Goal: Task Accomplishment & Management: Complete application form

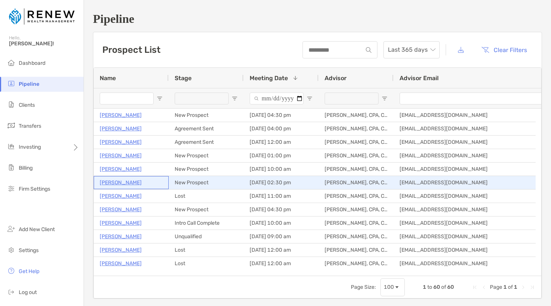
click at [132, 183] on p "[PERSON_NAME]" at bounding box center [121, 182] width 42 height 9
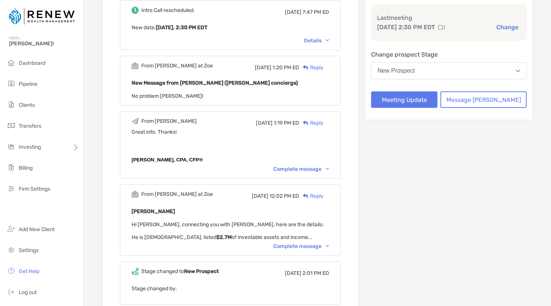
scroll to position [126, 0]
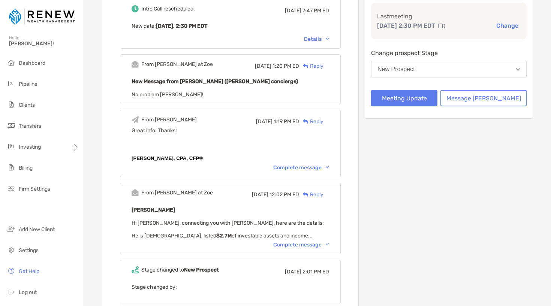
click at [326, 244] on div "Complete message" at bounding box center [301, 245] width 56 height 6
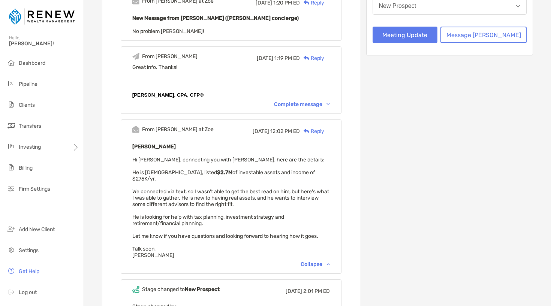
scroll to position [0, 0]
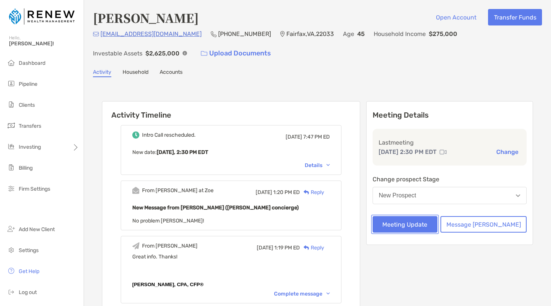
click at [438, 227] on button "Meeting Update" at bounding box center [405, 224] width 65 height 16
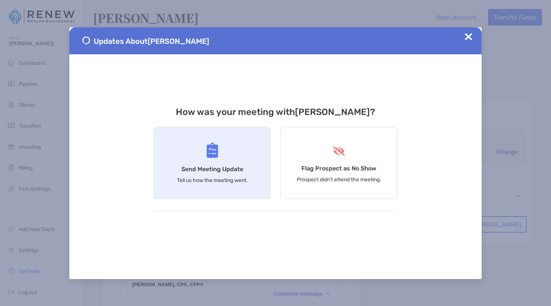
click at [202, 180] on p "Tell us how the meeting went." at bounding box center [212, 180] width 71 height 6
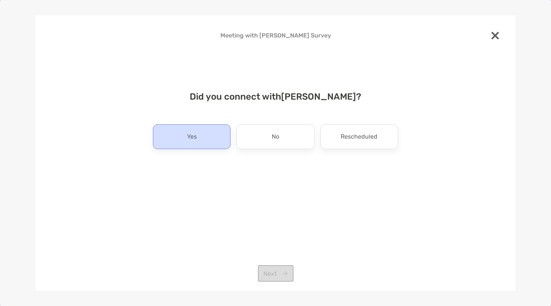
click at [213, 139] on div "Yes" at bounding box center [192, 136] width 78 height 25
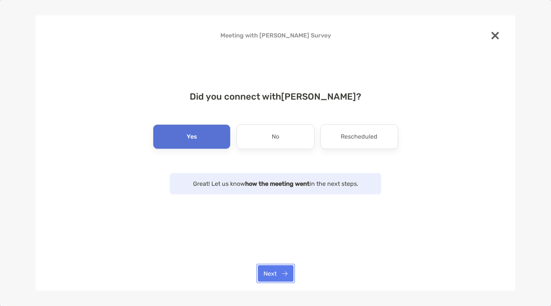
click at [274, 278] on button "Next" at bounding box center [276, 273] width 36 height 16
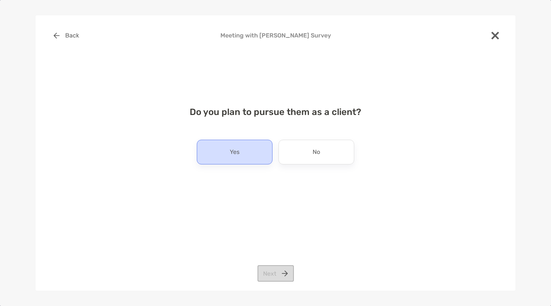
click at [254, 145] on div "Yes" at bounding box center [235, 152] width 76 height 25
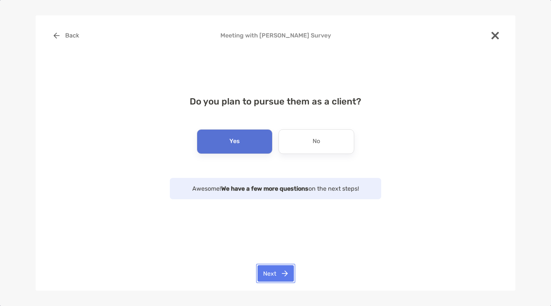
click at [274, 271] on button "Next" at bounding box center [275, 273] width 36 height 16
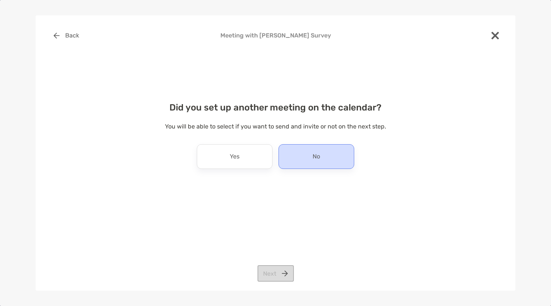
click at [298, 154] on div "No" at bounding box center [316, 156] width 76 height 25
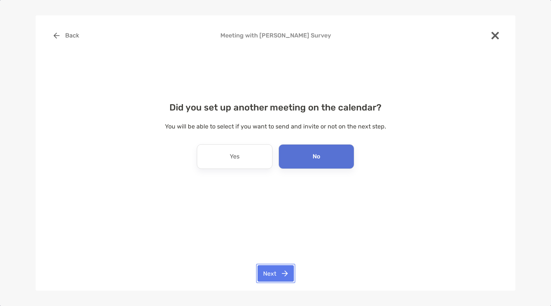
click at [274, 277] on button "Next" at bounding box center [275, 273] width 36 height 16
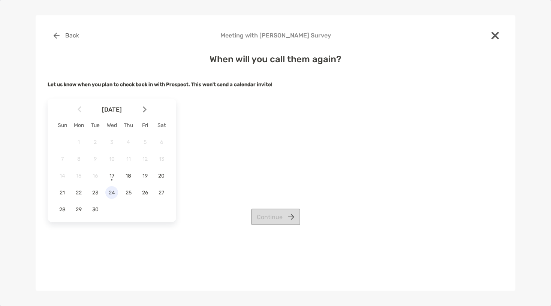
click at [117, 194] on span "24" at bounding box center [111, 193] width 13 height 6
click at [259, 217] on button "Continue" at bounding box center [275, 217] width 49 height 16
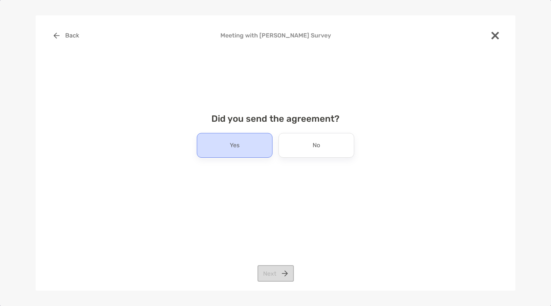
click at [257, 138] on div "Yes" at bounding box center [235, 145] width 76 height 25
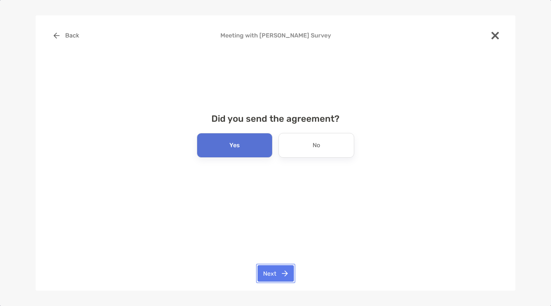
click at [276, 273] on button "Next" at bounding box center [275, 273] width 36 height 16
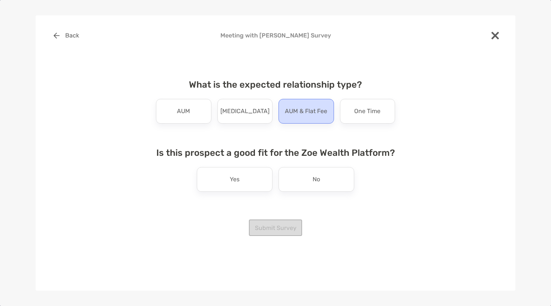
click at [297, 113] on p "AUM & Flat Fee" at bounding box center [306, 111] width 42 height 12
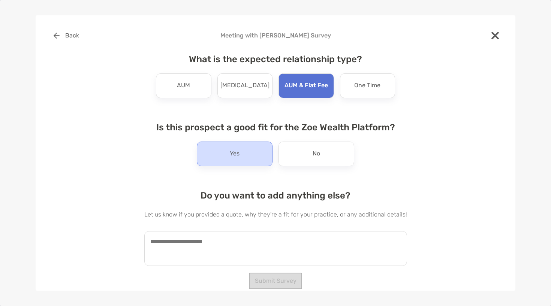
click at [244, 153] on div "Yes" at bounding box center [235, 154] width 76 height 25
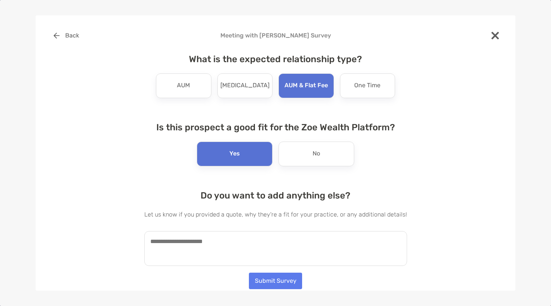
click at [220, 241] on textarea at bounding box center [275, 248] width 263 height 35
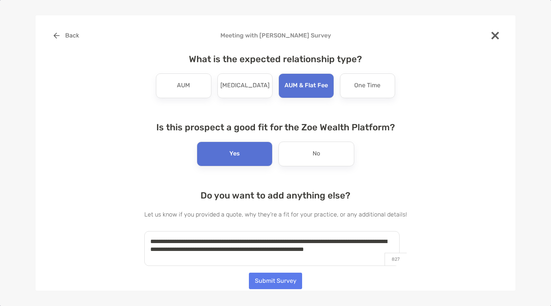
type textarea "**********"
click at [286, 279] on button "Submit Survey" at bounding box center [275, 281] width 53 height 16
